Goal: Information Seeking & Learning: Learn about a topic

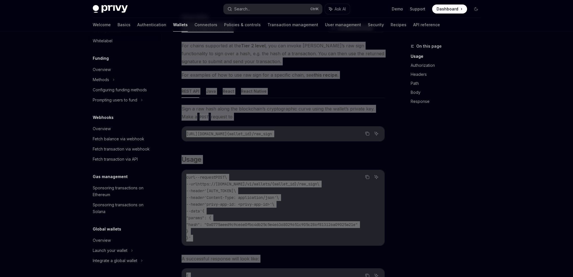
scroll to position [28, 0]
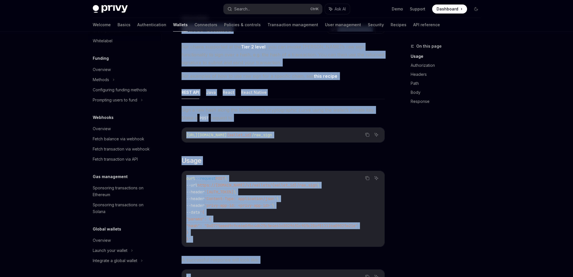
click at [324, 130] on div "[URL][DOMAIN_NAME] {wallet_id} /raw_sign" at bounding box center [283, 135] width 203 height 15
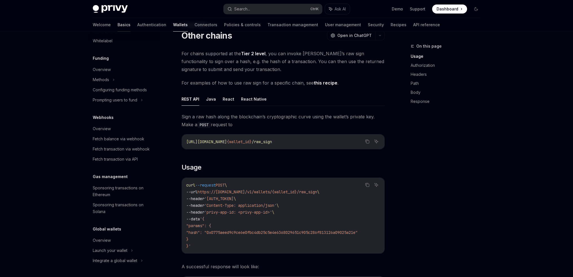
scroll to position [0, 0]
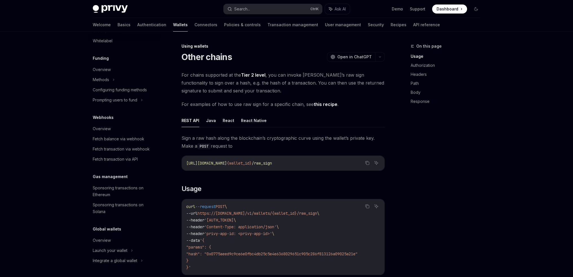
click at [324, 105] on link "this recipe" at bounding box center [326, 104] width 24 height 6
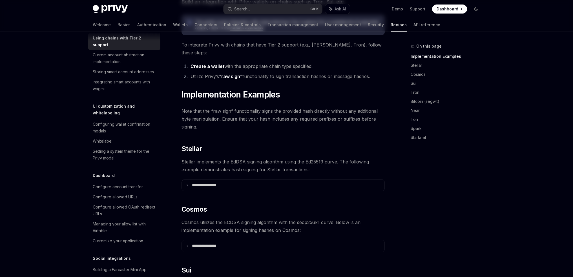
scroll to position [85, 0]
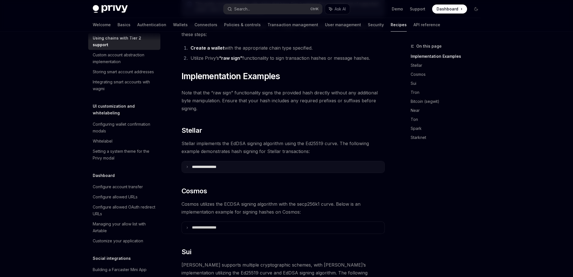
click at [205, 165] on p "**********" at bounding box center [211, 167] width 38 height 5
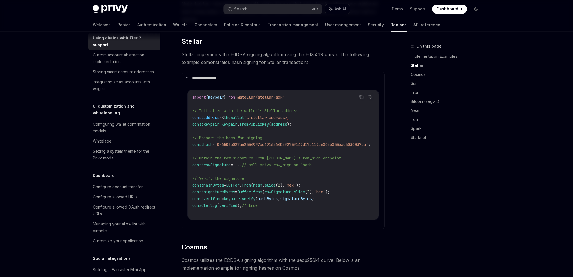
scroll to position [169, 0]
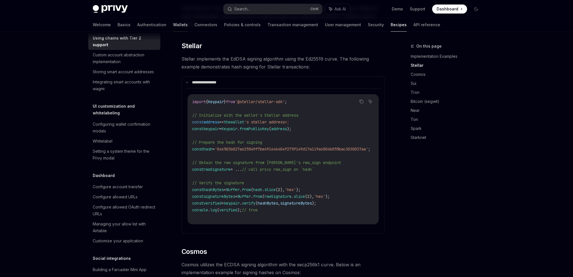
click at [173, 26] on link "Wallets" at bounding box center [180, 25] width 15 height 14
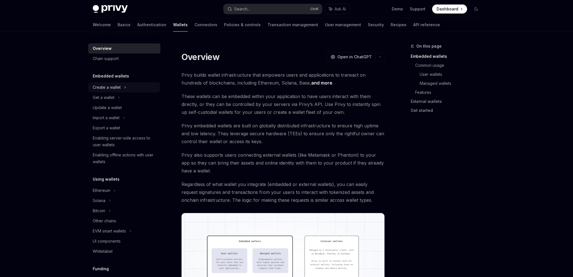
click at [111, 87] on div "Create a wallet" at bounding box center [107, 87] width 28 height 7
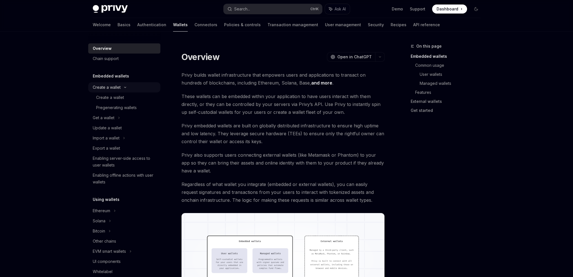
type textarea "*"
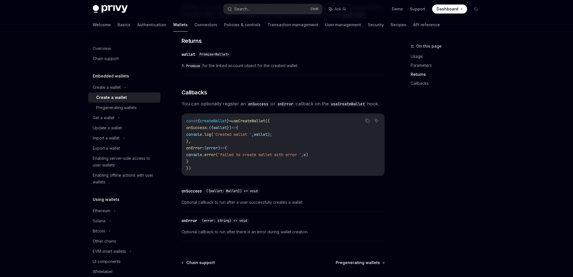
scroll to position [282, 0]
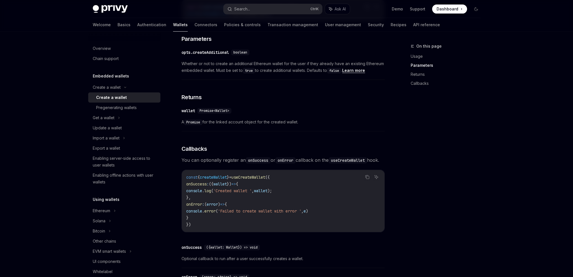
click at [419, 5] on ul "Demo Support Dashboard Dashboard" at bounding box center [429, 9] width 75 height 9
click at [419, 9] on link "Support" at bounding box center [417, 9] width 15 height 6
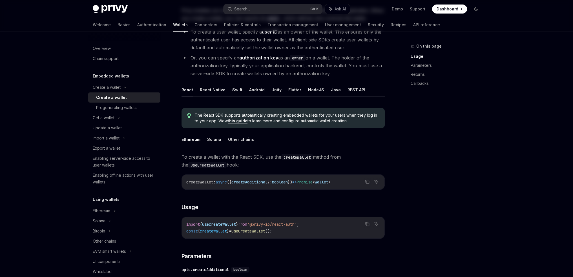
scroll to position [0, 0]
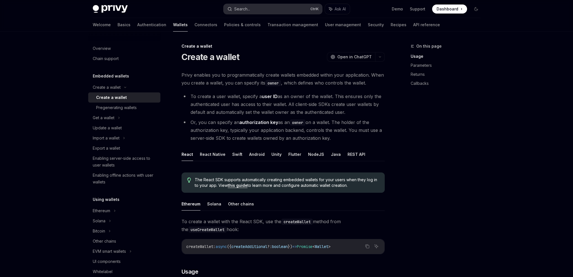
click at [254, 6] on button "Search... Ctrl K" at bounding box center [272, 9] width 99 height 10
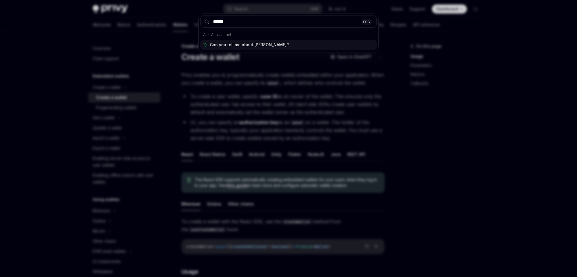
type input "*******"
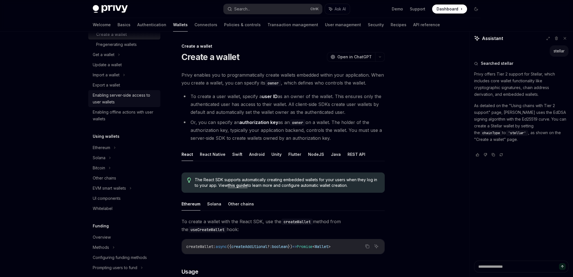
scroll to position [62, 0]
click at [486, 152] on span "Using chains with Tier 2 support" at bounding box center [501, 149] width 54 height 5
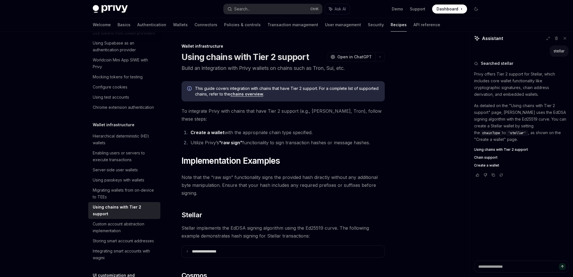
type textarea "*"
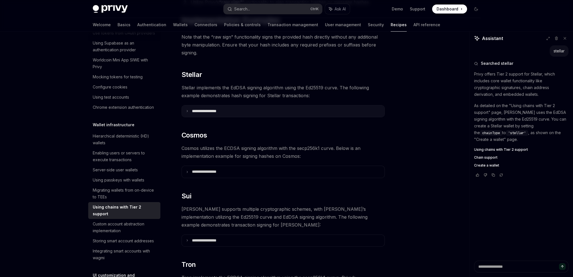
scroll to position [141, 0]
click at [220, 108] on p "**********" at bounding box center [211, 110] width 38 height 5
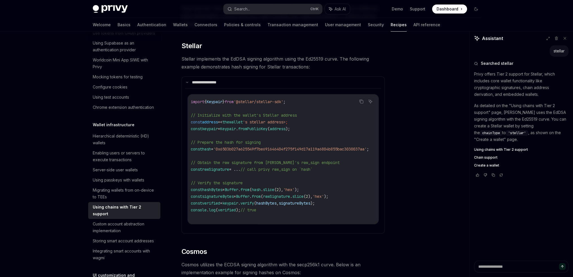
scroll to position [0, 0]
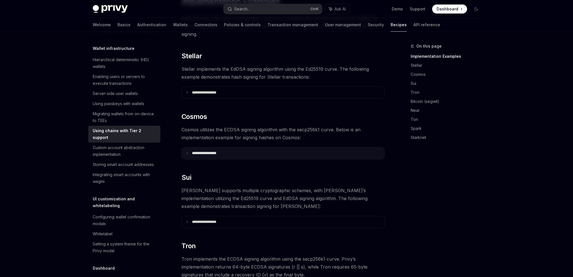
scroll to position [113, 0]
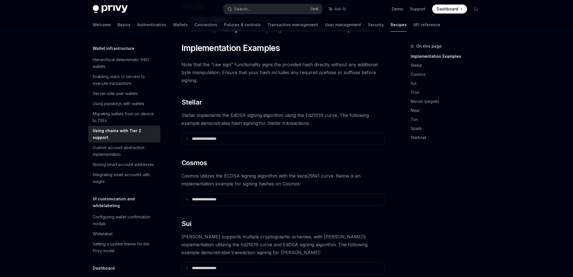
click at [199, 134] on summary "**********" at bounding box center [283, 139] width 203 height 12
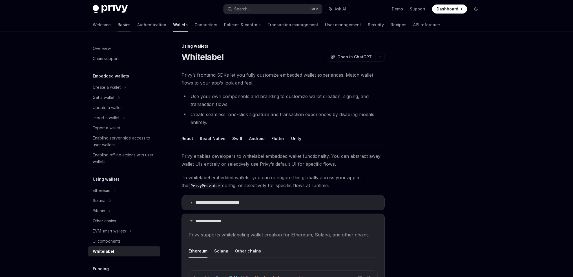
click at [118, 25] on link "Basics" at bounding box center [124, 25] width 13 height 14
type textarea "*"
